Goal: Information Seeking & Learning: Learn about a topic

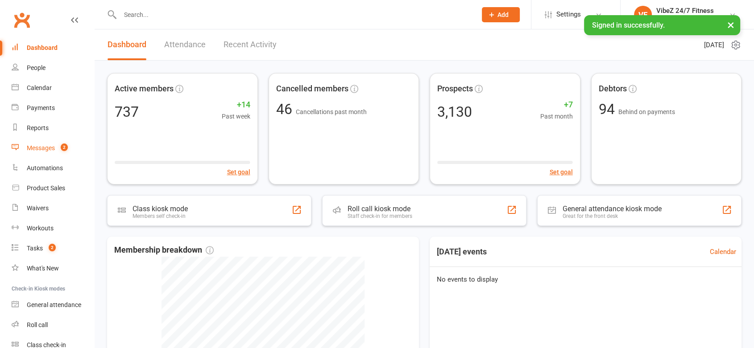
click at [49, 155] on link "Messages 2" at bounding box center [53, 148] width 82 height 20
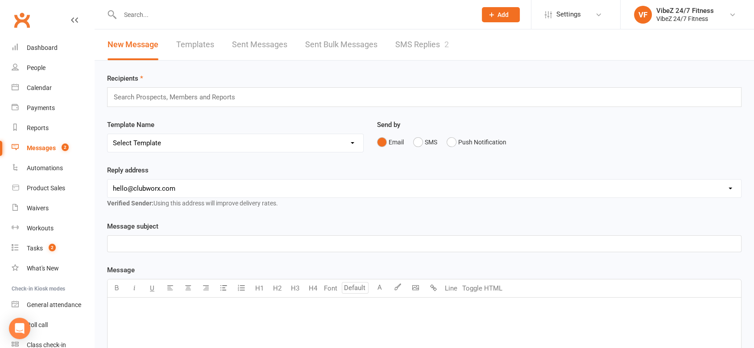
click at [439, 54] on link "SMS Replies 2" at bounding box center [422, 44] width 54 height 31
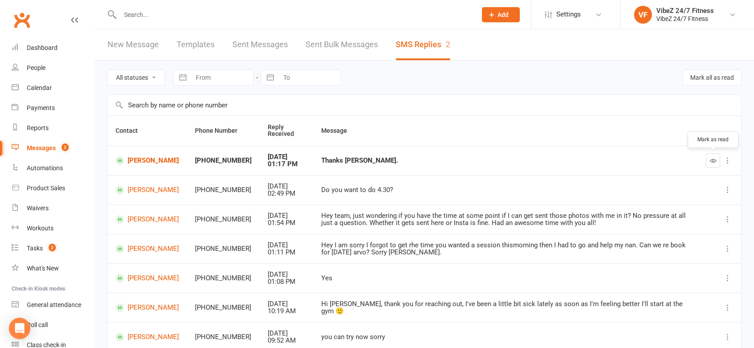
click at [710, 165] on button "button" at bounding box center [712, 160] width 14 height 14
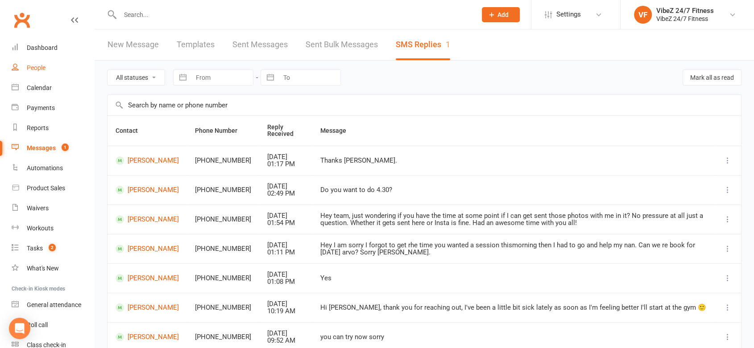
click at [55, 59] on link "People" at bounding box center [53, 68] width 82 height 20
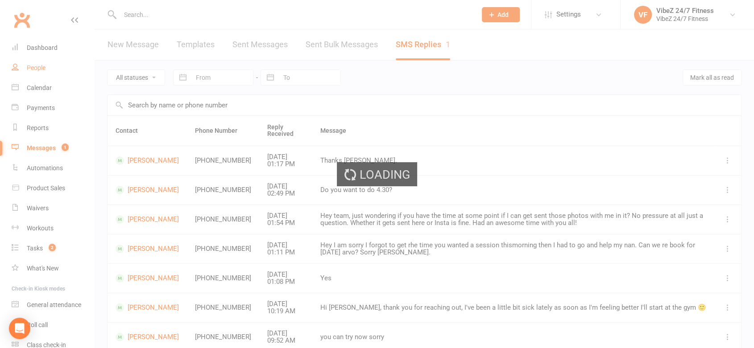
select select "100"
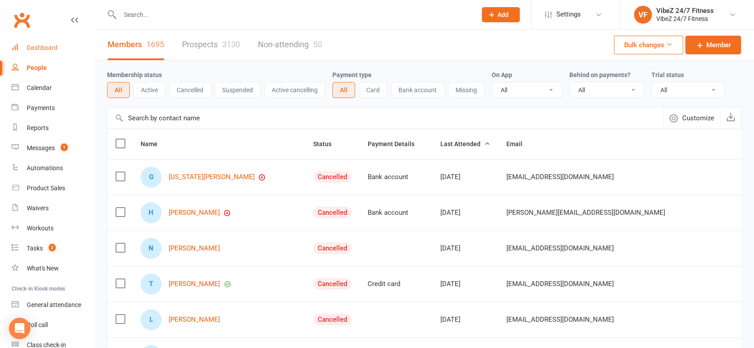
click at [55, 47] on div "Dashboard" at bounding box center [42, 47] width 31 height 7
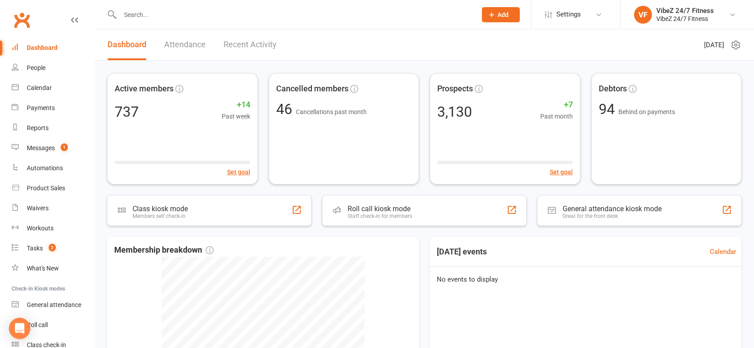
click at [239, 40] on link "Recent Activity" at bounding box center [249, 44] width 53 height 31
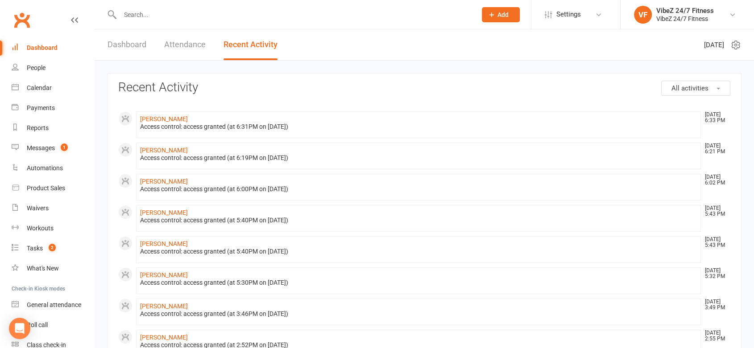
click at [118, 49] on link "Dashboard" at bounding box center [126, 44] width 39 height 31
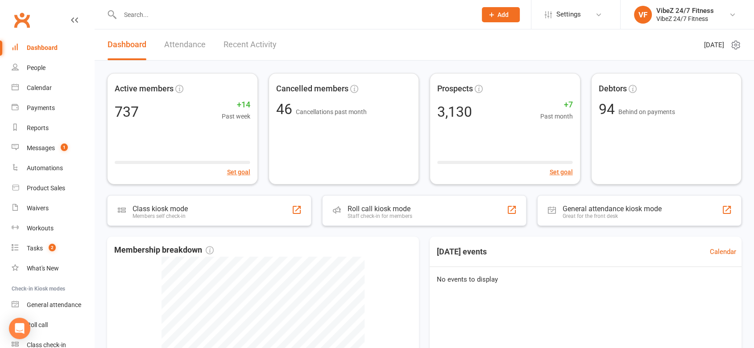
click at [241, 45] on link "Recent Activity" at bounding box center [249, 44] width 53 height 31
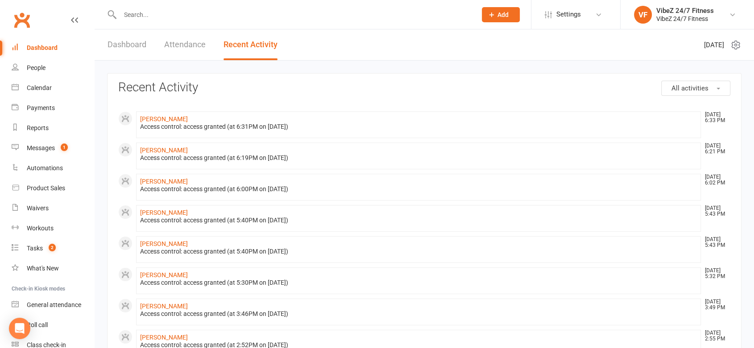
click at [130, 43] on link "Dashboard" at bounding box center [126, 44] width 39 height 31
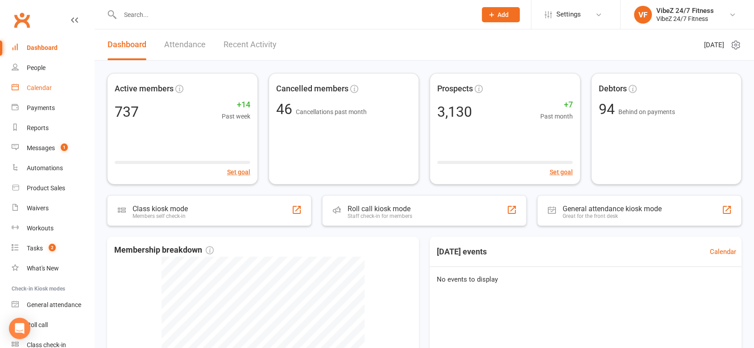
click at [45, 85] on div "Calendar" at bounding box center [39, 87] width 25 height 7
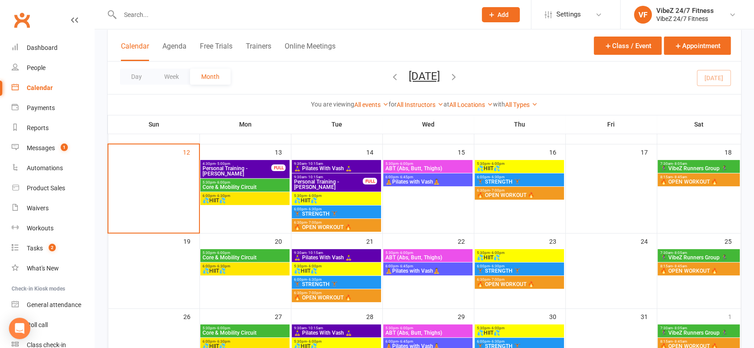
scroll to position [229, 0]
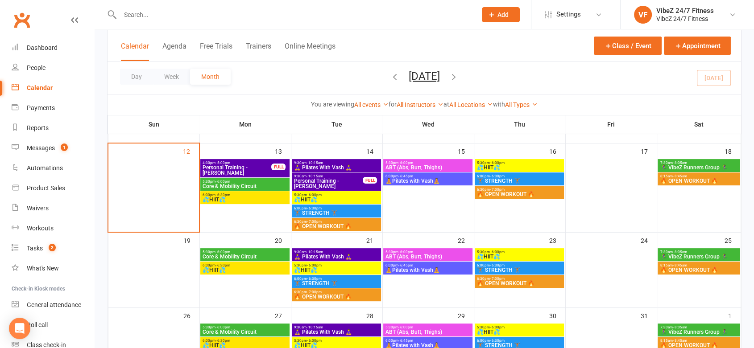
click at [260, 191] on div "6:00pm - 6:30pm 💦HIIT💦" at bounding box center [244, 197] width 89 height 13
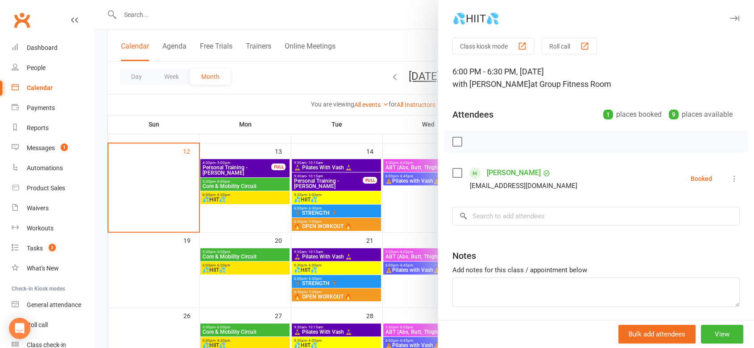
click at [260, 188] on div at bounding box center [424, 174] width 659 height 348
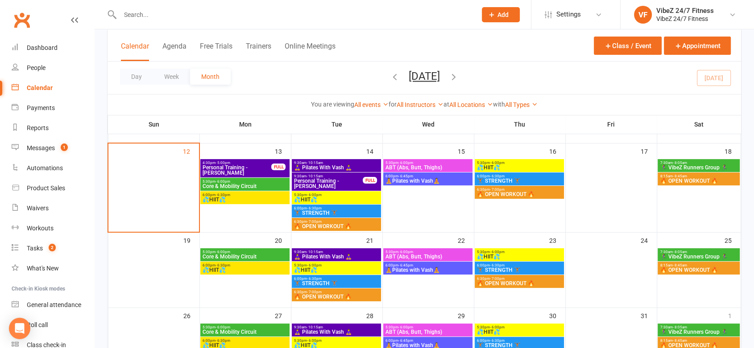
click at [260, 187] on span "Core & Mobility Circuit" at bounding box center [245, 186] width 86 height 5
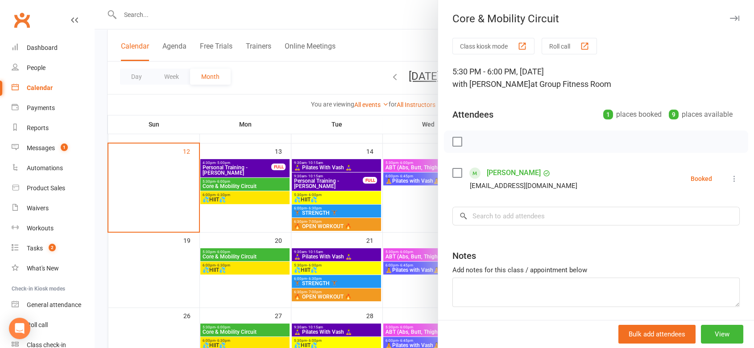
click at [251, 197] on div at bounding box center [424, 174] width 659 height 348
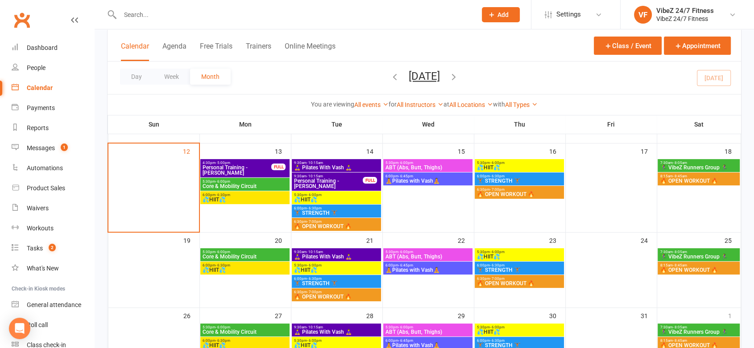
click at [251, 197] on span "💦HIIT💦" at bounding box center [245, 199] width 86 height 5
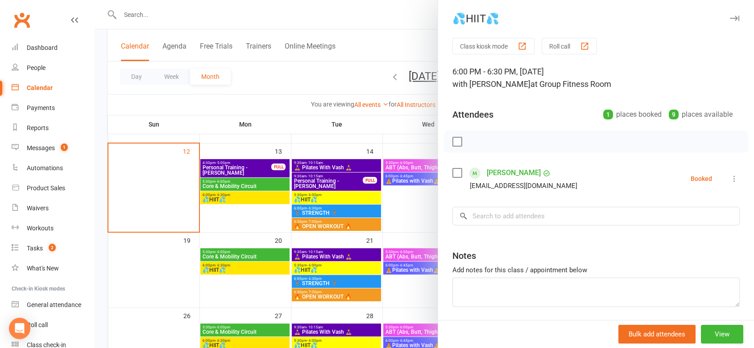
click at [253, 186] on div at bounding box center [424, 174] width 659 height 348
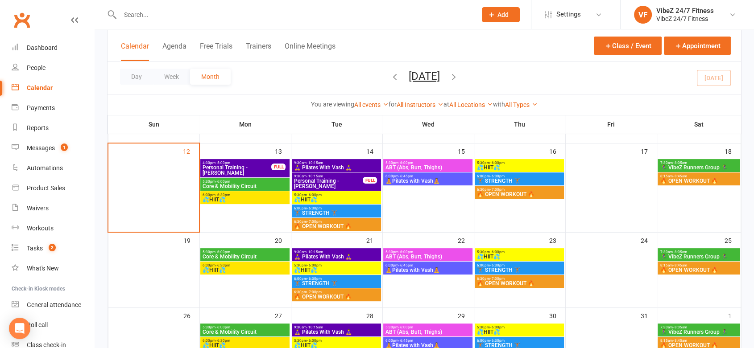
click at [253, 186] on span "Core & Mobility Circuit" at bounding box center [245, 186] width 86 height 5
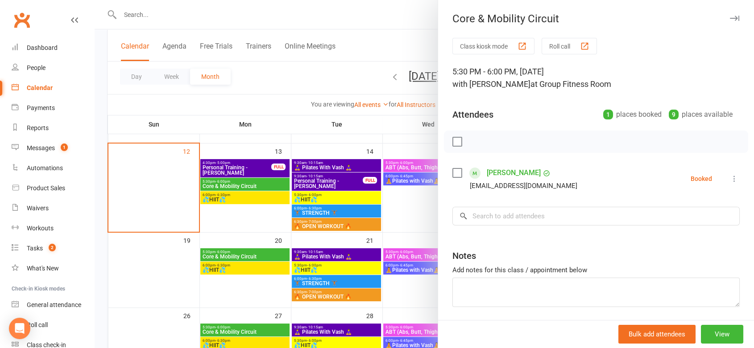
click at [253, 186] on div at bounding box center [424, 174] width 659 height 348
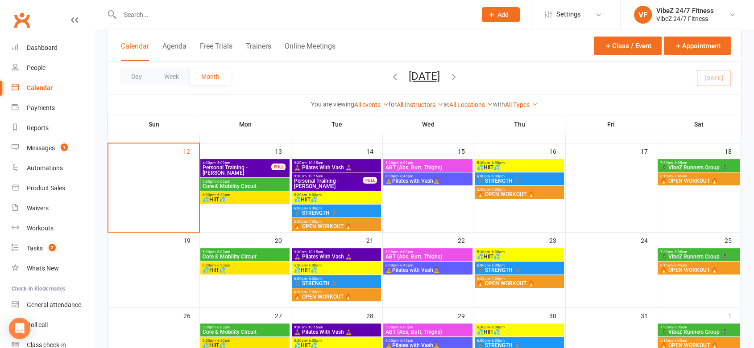
click at [245, 250] on span "5:30pm - 6:00pm" at bounding box center [245, 252] width 86 height 4
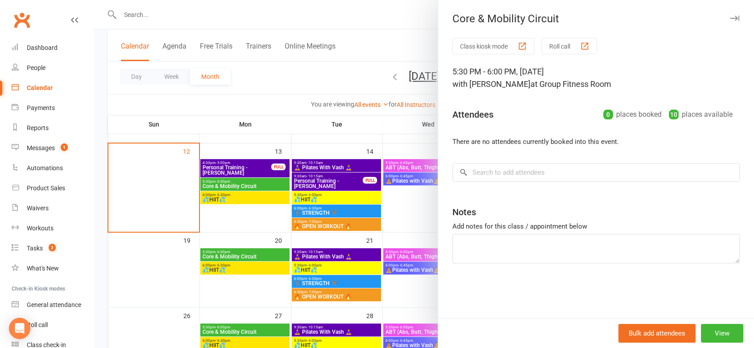
click at [245, 249] on div at bounding box center [424, 174] width 659 height 348
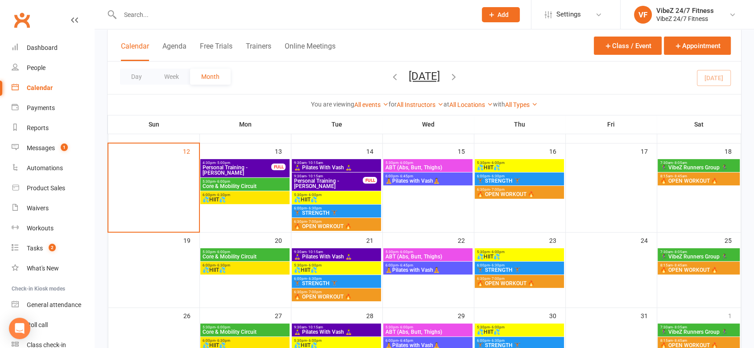
click at [242, 274] on div "6:00pm - 6:30pm 💦HIIT💦" at bounding box center [244, 268] width 89 height 13
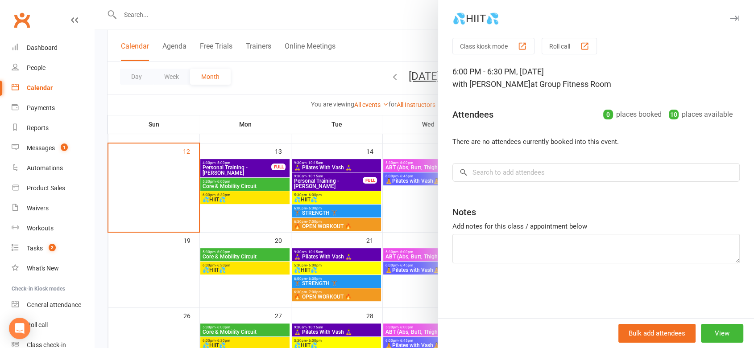
click at [242, 272] on div at bounding box center [424, 174] width 659 height 348
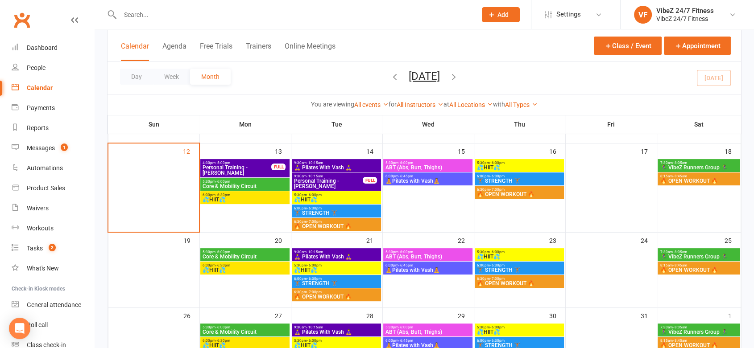
click at [242, 272] on div "6:00pm - 6:30pm 💦HIIT💦" at bounding box center [244, 268] width 89 height 13
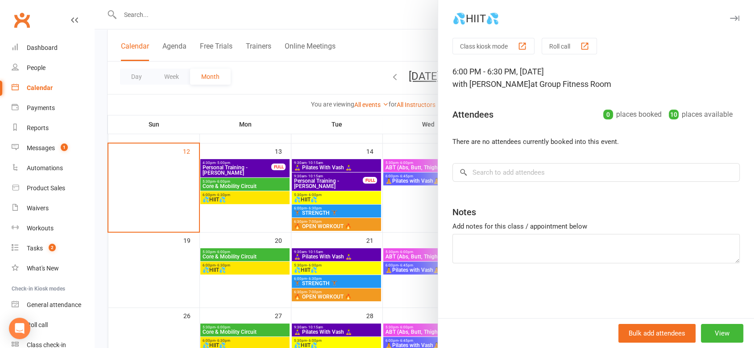
click at [242, 271] on div at bounding box center [424, 174] width 659 height 348
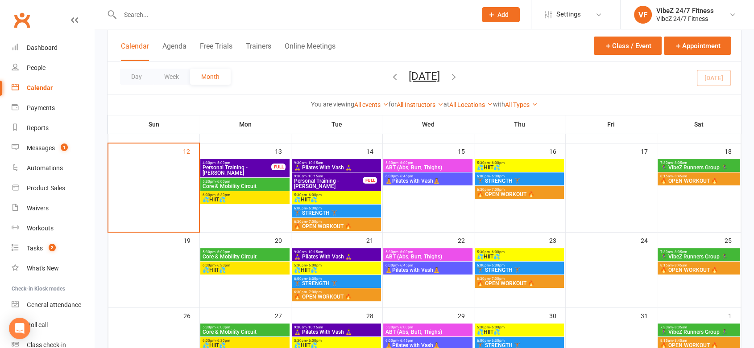
click at [327, 201] on span "💦HIIT💦" at bounding box center [336, 199] width 86 height 5
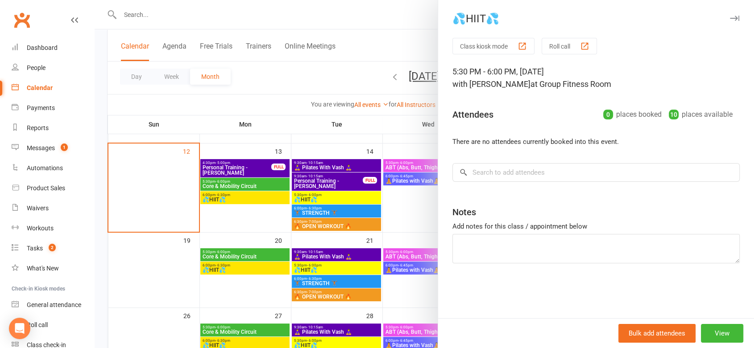
click at [327, 201] on div at bounding box center [424, 174] width 659 height 348
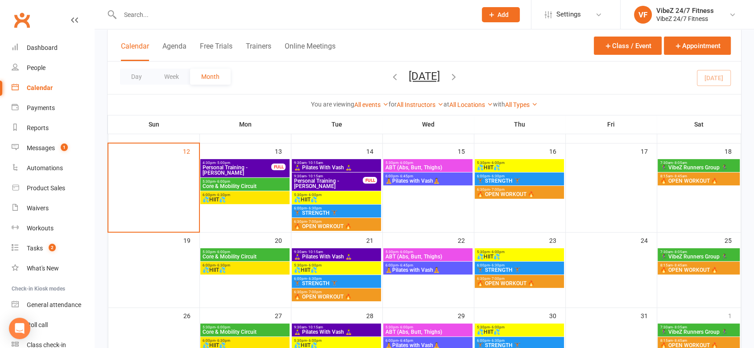
click at [327, 210] on span "🏋🏽 STRENGTH 🏋🏽" at bounding box center [336, 212] width 86 height 5
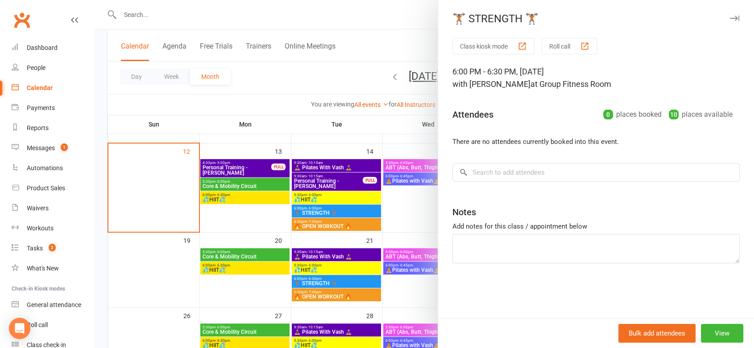
click at [327, 209] on div at bounding box center [424, 174] width 659 height 348
